Goal: Communication & Community: Participate in discussion

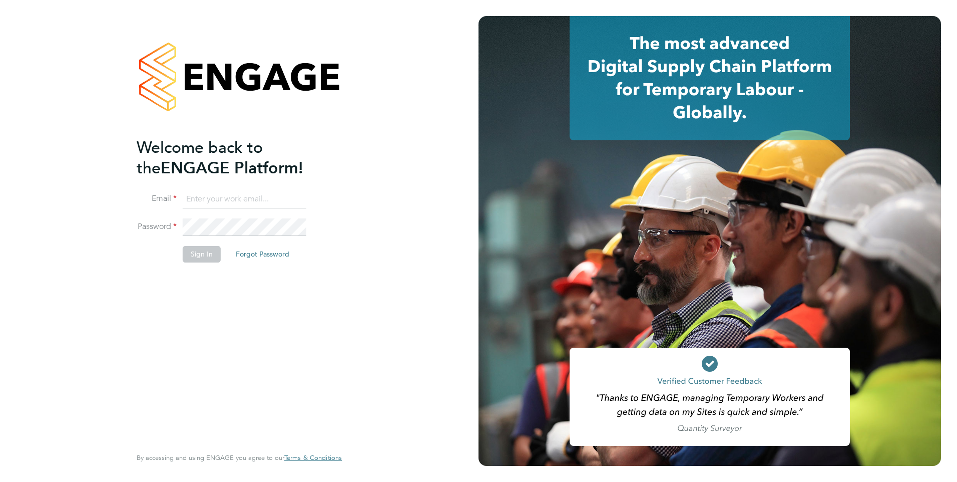
type input "shabnam.shaheen@ncclondon.ac.uk"
click at [215, 257] on button "Sign In" at bounding box center [202, 254] width 38 height 16
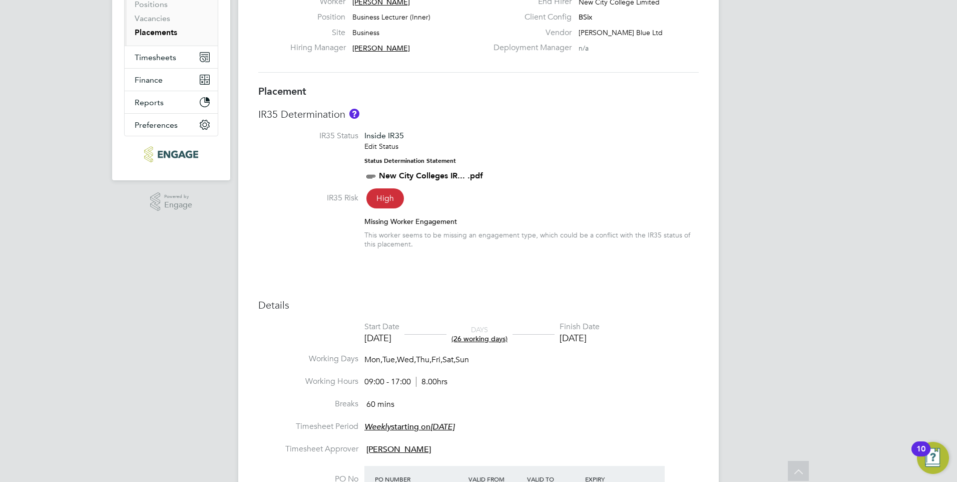
scroll to position [15, 0]
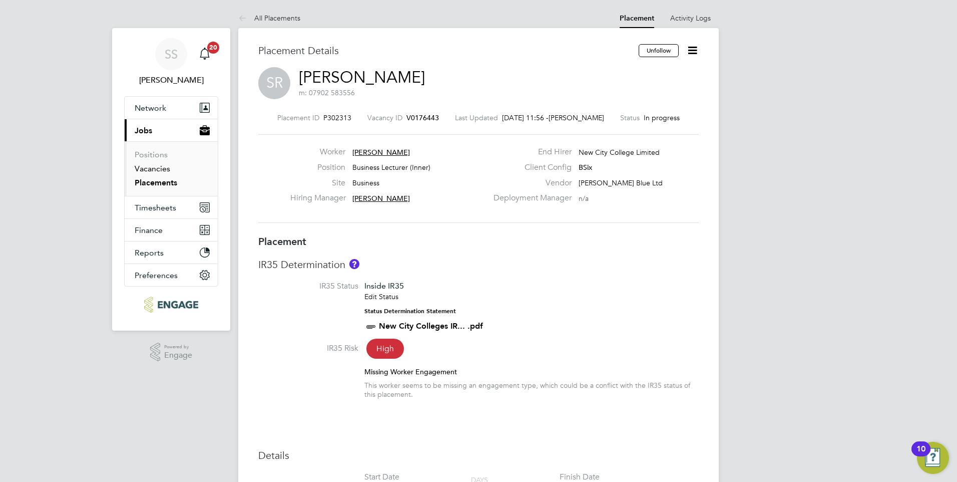
click at [157, 170] on link "Vacancies" at bounding box center [153, 169] width 36 height 10
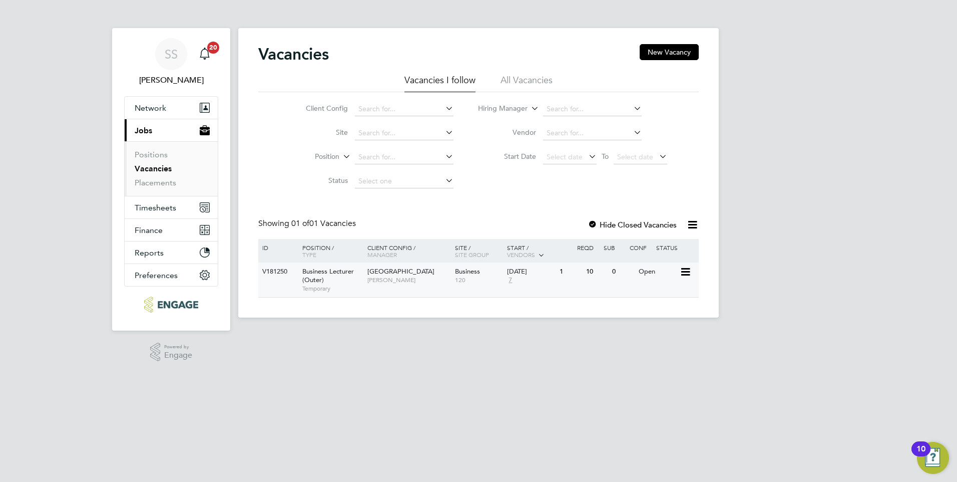
click at [348, 291] on span "Temporary" at bounding box center [332, 288] width 60 height 8
click at [351, 288] on span "Temporary" at bounding box center [332, 288] width 60 height 8
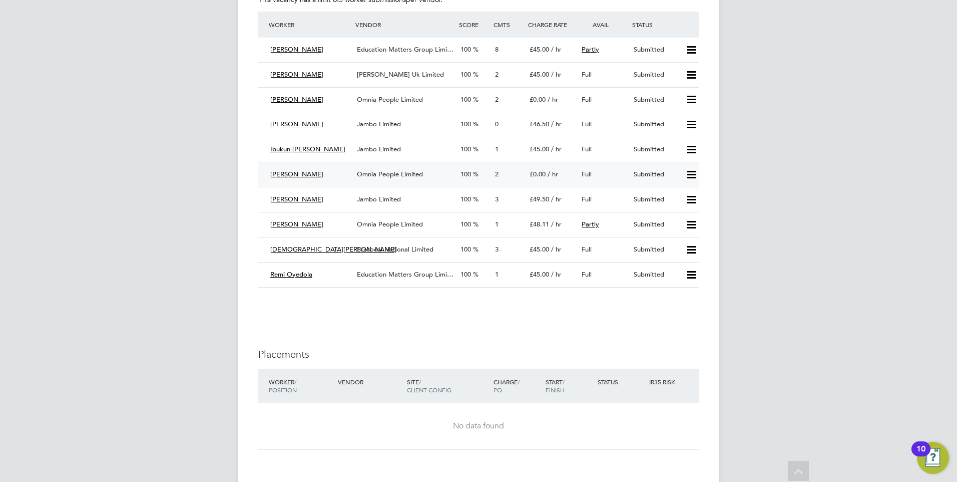
click at [432, 180] on div "Omnia People Limited" at bounding box center [405, 174] width 104 height 17
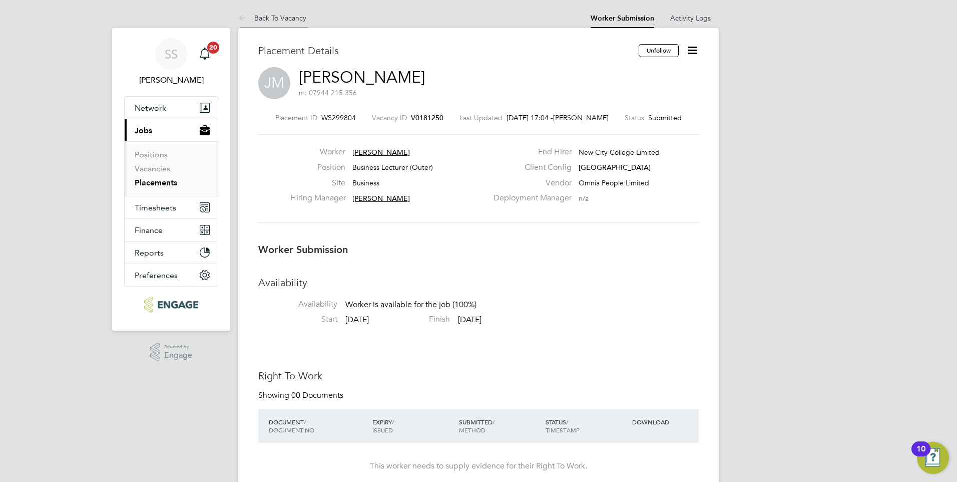
click at [269, 18] on link "Back To Vacancy" at bounding box center [272, 18] width 68 height 9
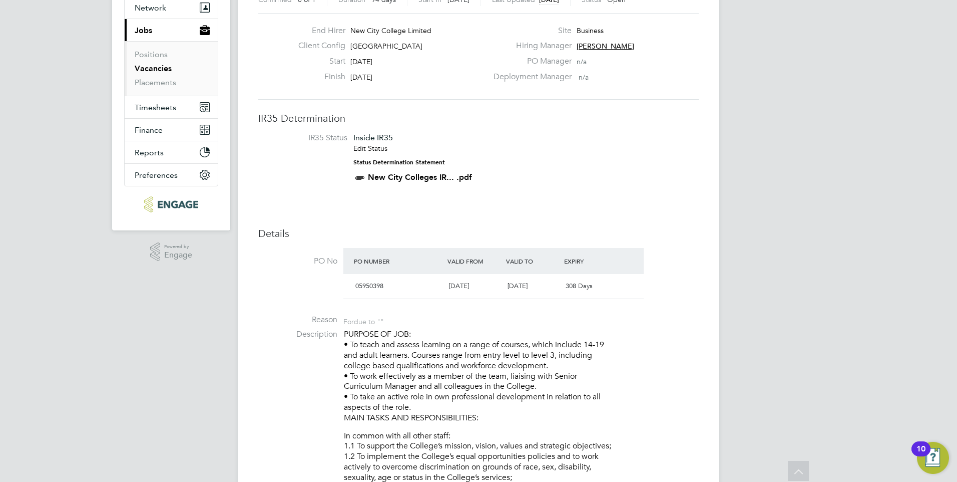
click at [164, 69] on link "Vacancies" at bounding box center [153, 69] width 37 height 10
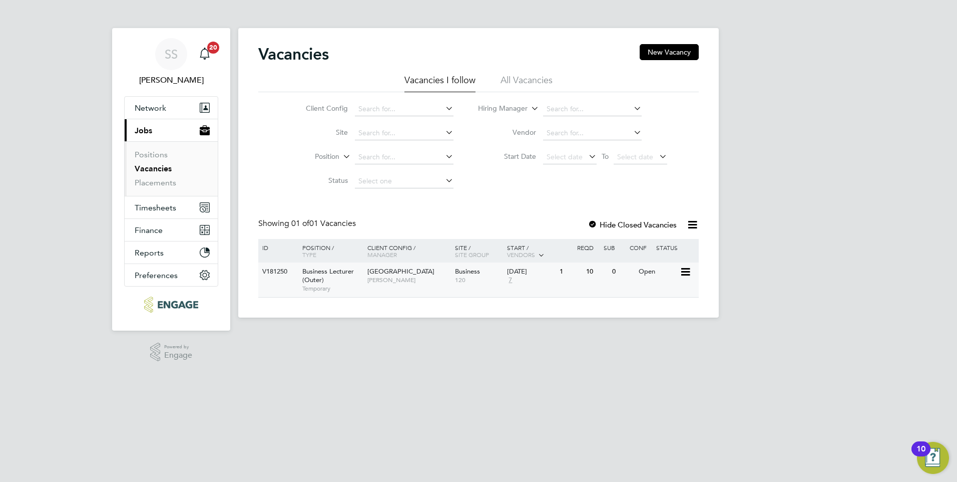
click at [344, 285] on span "Temporary" at bounding box center [332, 288] width 60 height 8
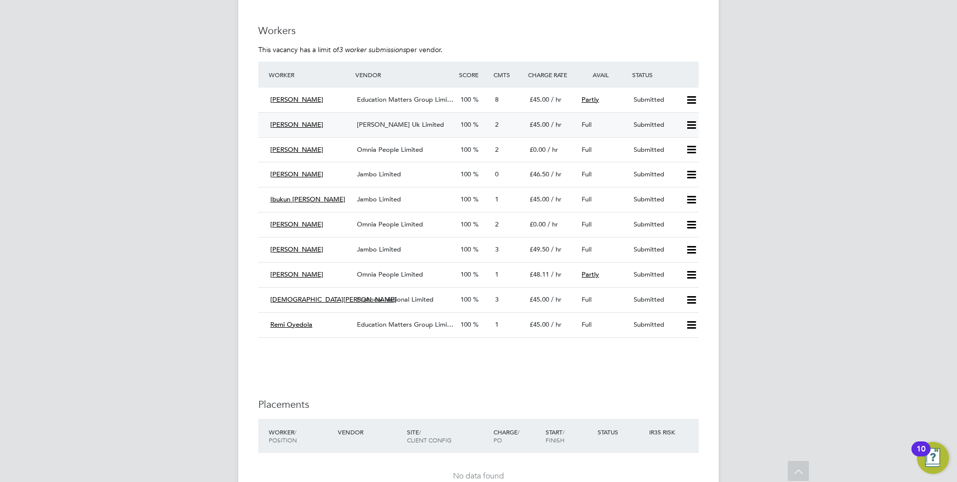
click at [344, 130] on div "[PERSON_NAME]" at bounding box center [309, 125] width 87 height 17
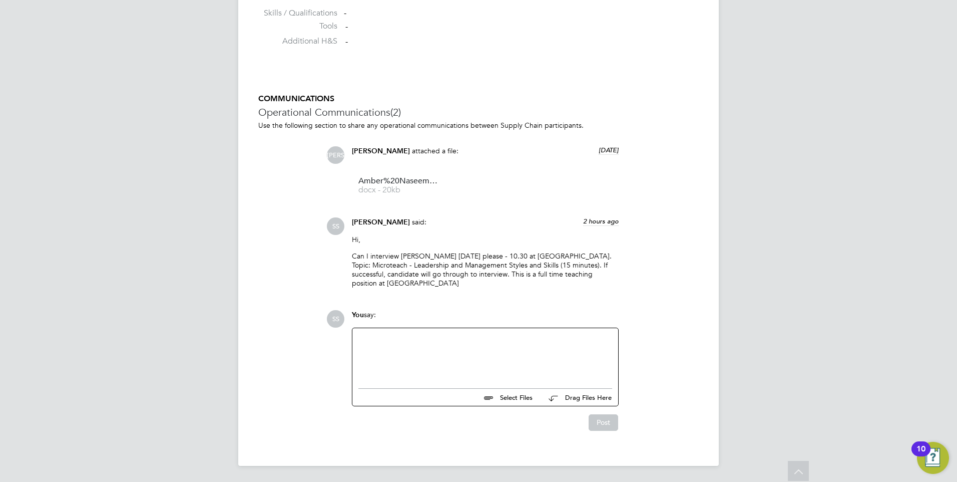
click at [413, 329] on div at bounding box center [485, 355] width 266 height 55
click at [394, 347] on div at bounding box center [485, 355] width 254 height 43
click at [606, 423] on button "Post" at bounding box center [604, 422] width 30 height 16
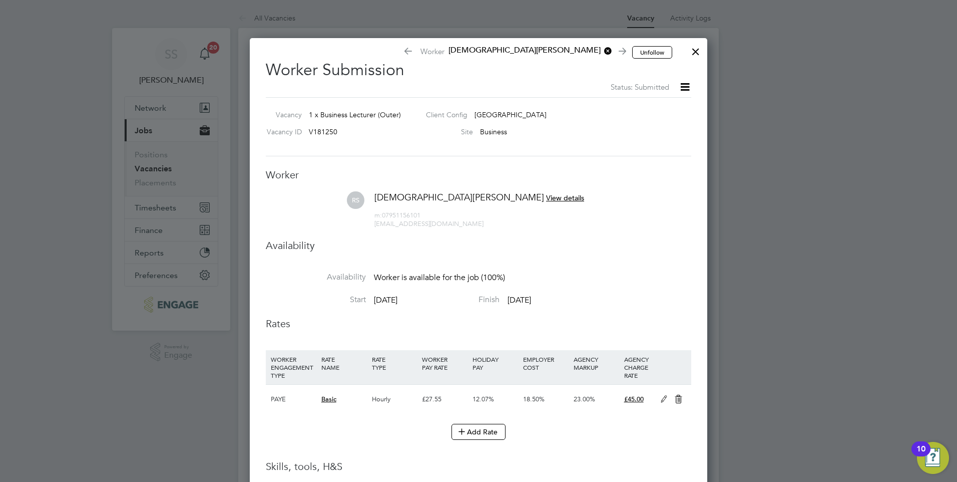
click at [698, 51] on div at bounding box center [696, 49] width 18 height 18
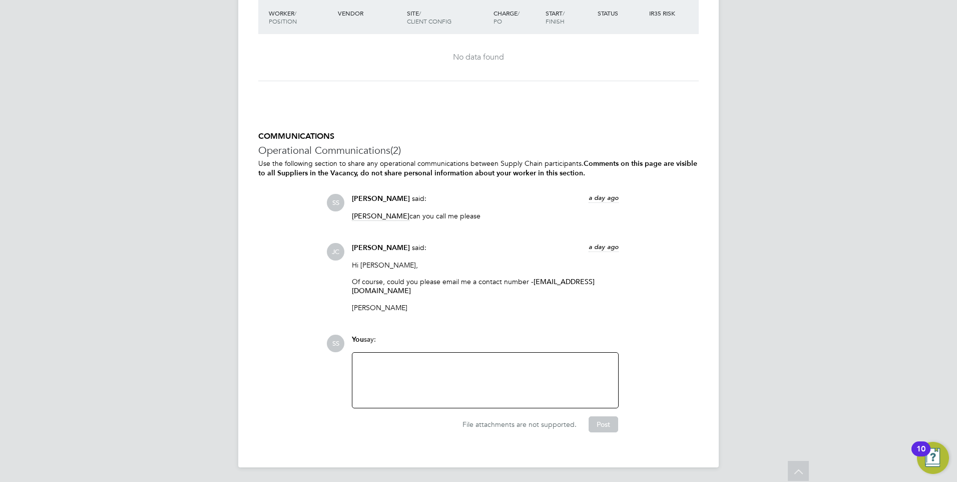
click at [384, 363] on div at bounding box center [485, 379] width 254 height 43
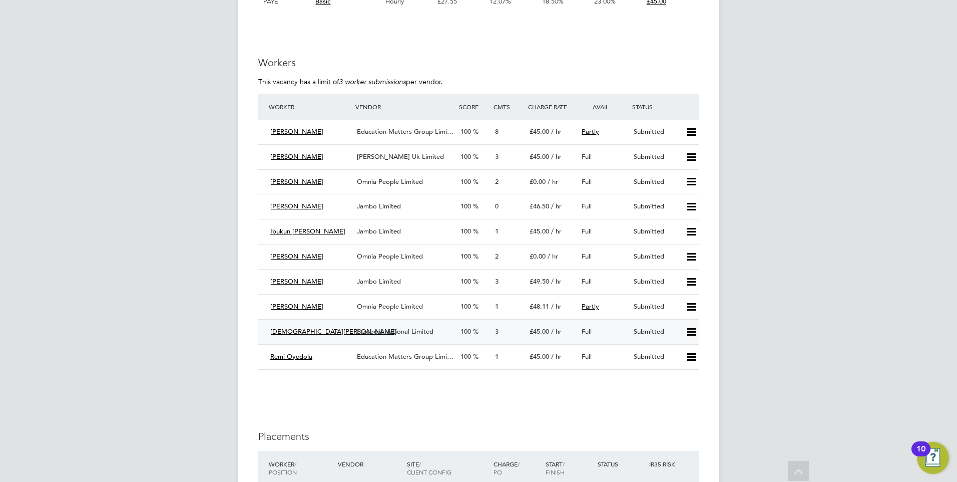
click at [667, 337] on div "Submitted" at bounding box center [656, 331] width 52 height 17
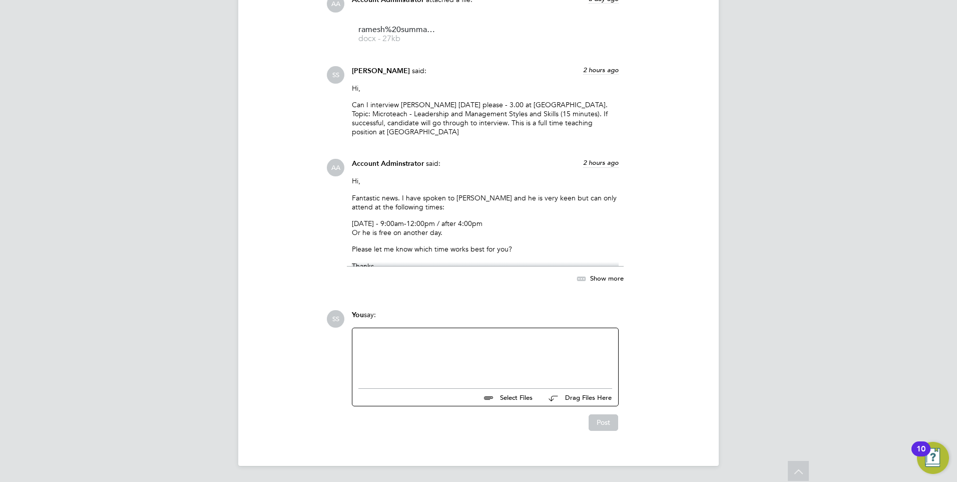
click at [434, 355] on div at bounding box center [485, 355] width 254 height 43
click at [611, 422] on button "Post" at bounding box center [604, 422] width 30 height 16
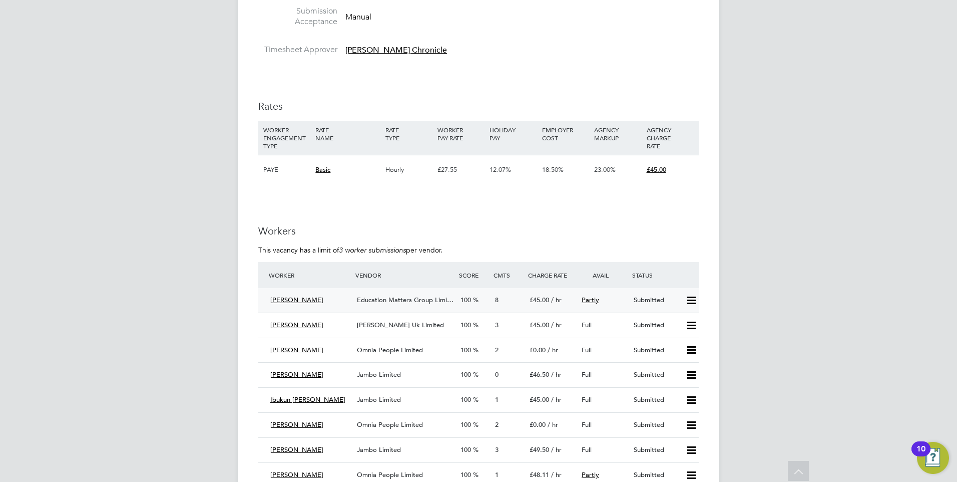
click at [331, 300] on div "[PERSON_NAME]" at bounding box center [309, 300] width 87 height 17
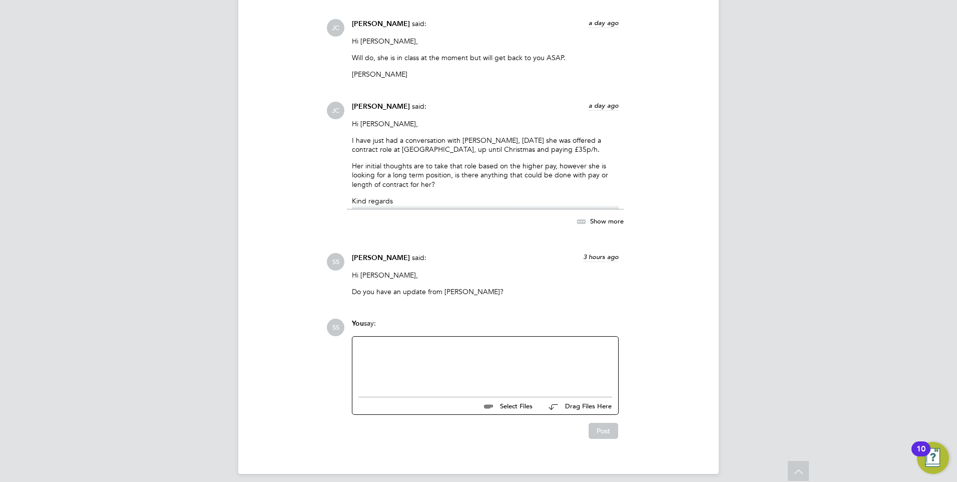
click at [394, 344] on div at bounding box center [485, 363] width 254 height 43
click at [378, 360] on div "I'm afrid we cannot match pay" at bounding box center [485, 364] width 254 height 9
click at [472, 360] on div "I'm afraid we cannot match pay" at bounding box center [485, 364] width 254 height 9
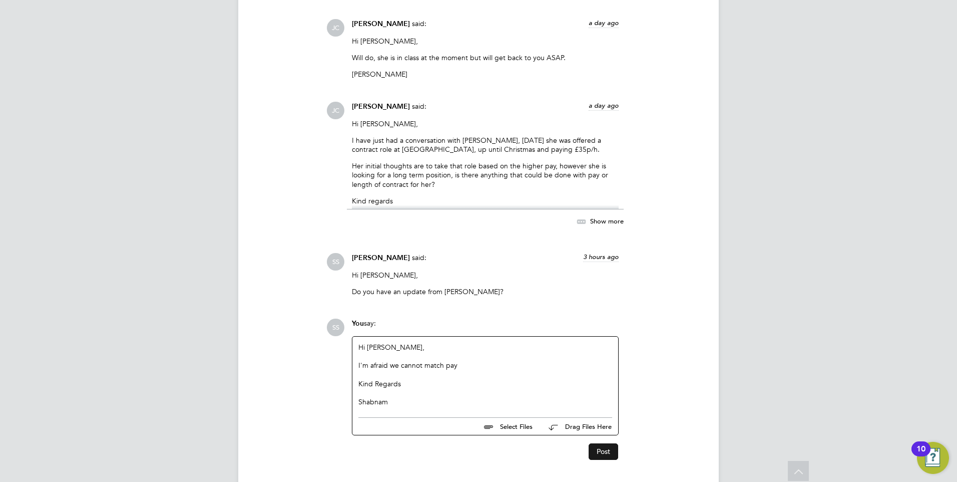
click at [605, 446] on button "Post" at bounding box center [604, 451] width 30 height 16
